Goal: Information Seeking & Learning: Learn about a topic

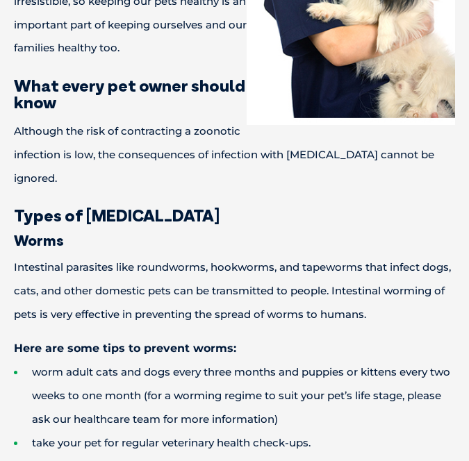
scroll to position [637, 0]
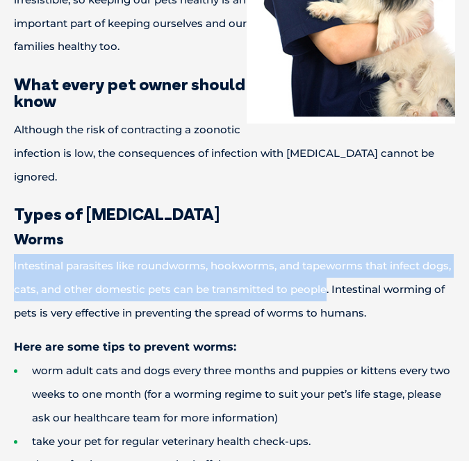
drag, startPoint x: 13, startPoint y: 264, endPoint x: 326, endPoint y: 291, distance: 314.2
click at [326, 292] on p "Intestinal parasites like roundworms, hookworms, and tapeworms that infect dogs…" at bounding box center [234, 289] width 441 height 70
copy p "Intestinal parasites like roundworms, hookworms, and tapeworms that infect dogs…"
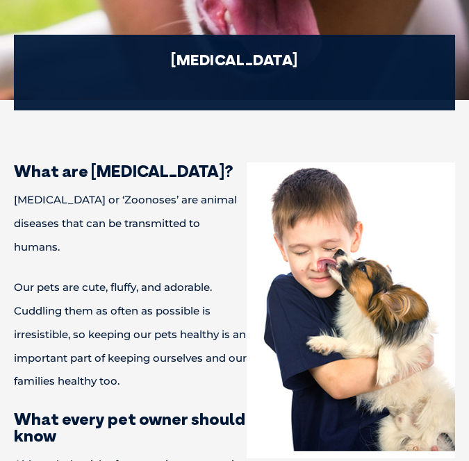
scroll to position [301, 0]
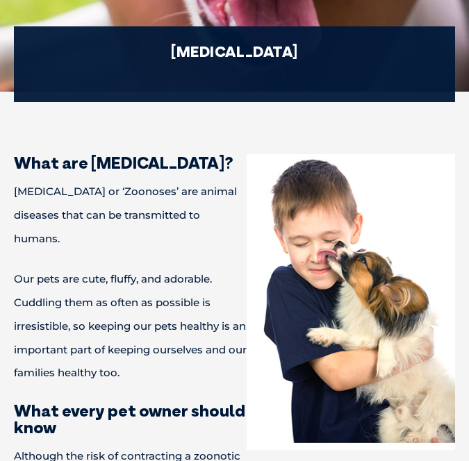
scroll to position [279, 0]
